Goal: Transaction & Acquisition: Purchase product/service

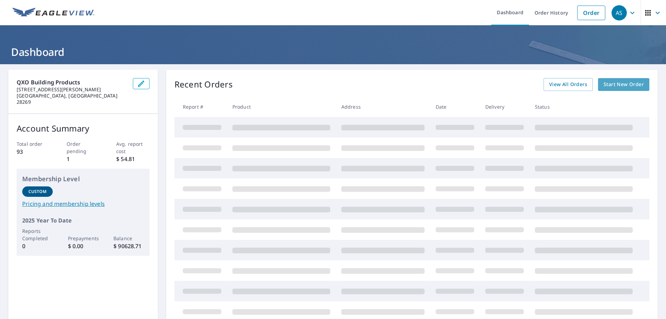
click at [613, 82] on span "Start New Order" at bounding box center [623, 84] width 40 height 9
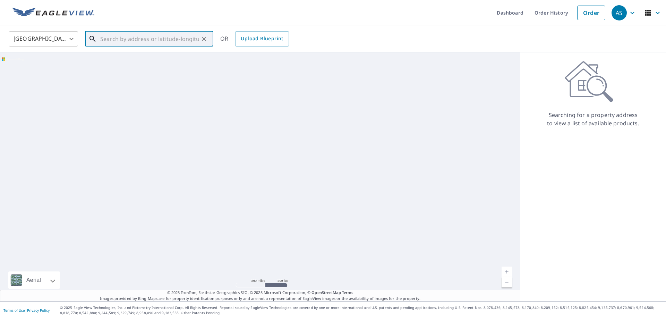
click at [168, 37] on input "text" at bounding box center [149, 38] width 99 height 19
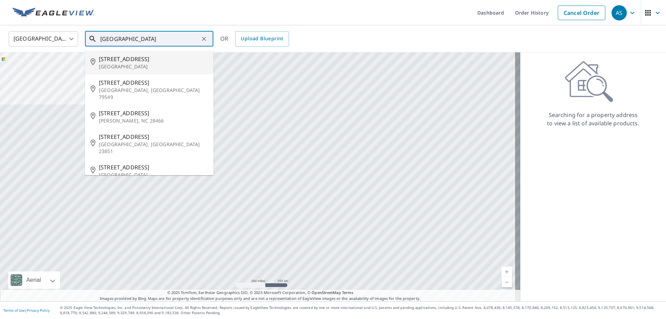
click at [137, 63] on p "[GEOGRAPHIC_DATA]" at bounding box center [153, 66] width 109 height 7
type input "[STREET_ADDRESS]"
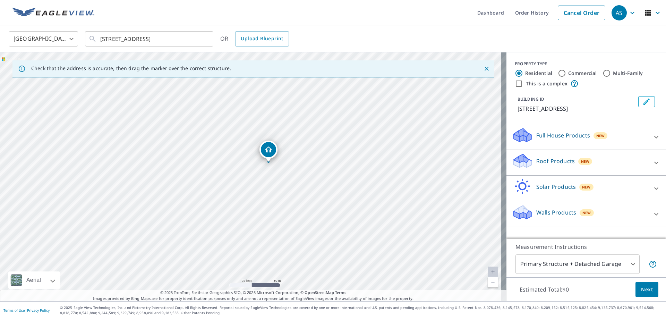
drag, startPoint x: 290, startPoint y: 107, endPoint x: 301, endPoint y: 171, distance: 64.6
click at [301, 171] on div "[STREET_ADDRESS]" at bounding box center [253, 176] width 506 height 249
drag, startPoint x: 266, startPoint y: 148, endPoint x: 144, endPoint y: 157, distance: 122.4
click at [558, 73] on input "Commercial" at bounding box center [562, 73] width 8 height 8
radio input "true"
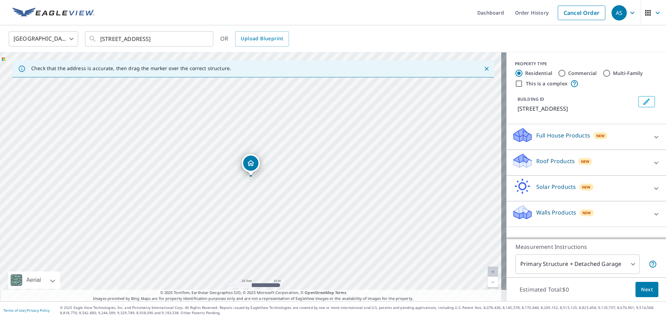
type input "4"
click at [648, 135] on div at bounding box center [656, 137] width 17 height 17
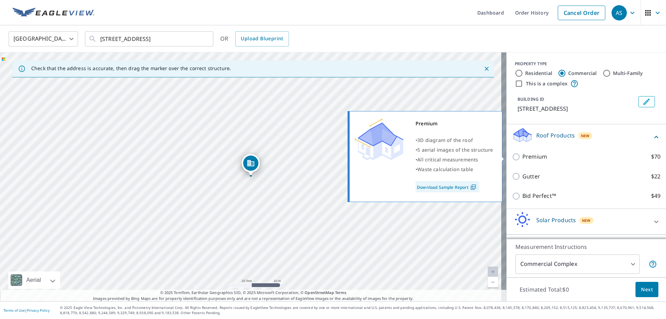
click at [514, 156] on input "Premium $70" at bounding box center [517, 157] width 10 height 8
checkbox input "true"
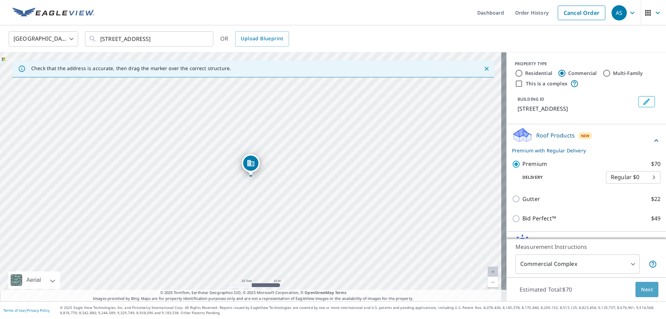
click at [645, 287] on span "Next" at bounding box center [647, 289] width 12 height 9
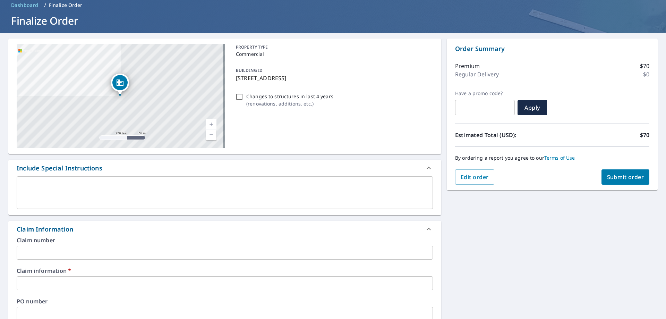
scroll to position [69, 0]
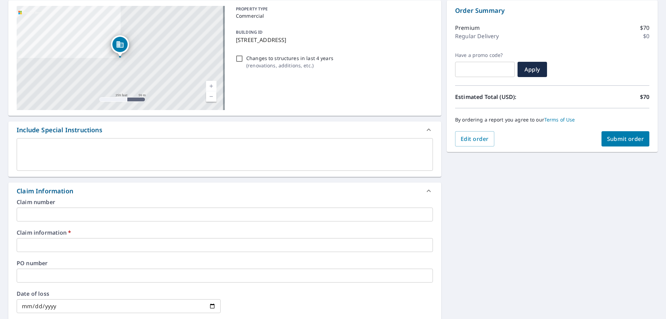
click at [50, 241] on input "text" at bounding box center [225, 245] width 416 height 14
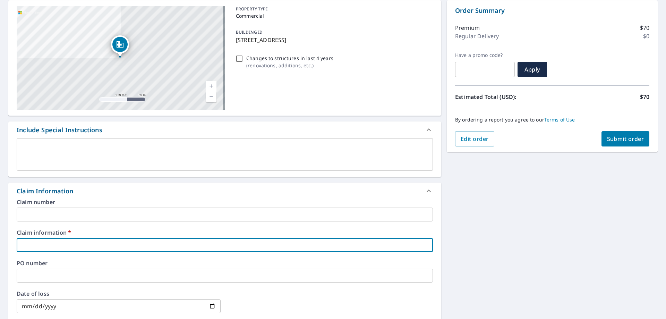
type input "292570"
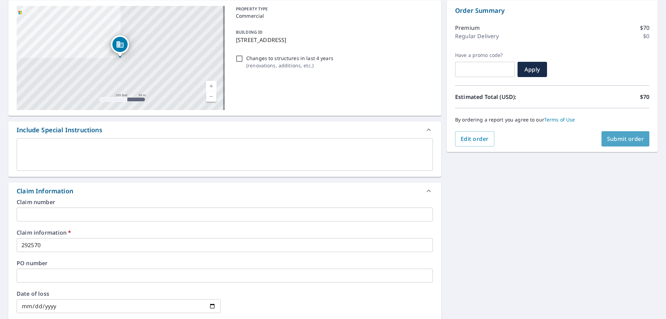
click at [619, 136] on span "Submit order" at bounding box center [625, 139] width 37 height 8
checkbox input "true"
